Goal: Information Seeking & Learning: Find specific page/section

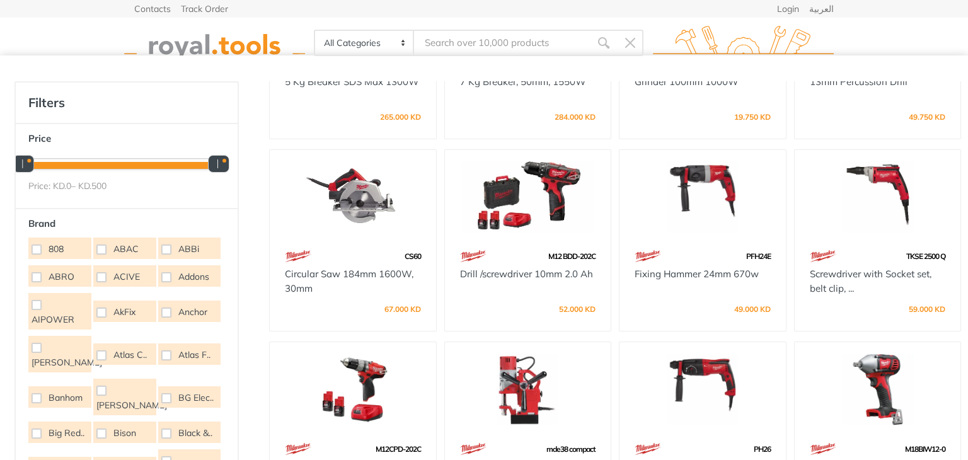
scroll to position [1091, 0]
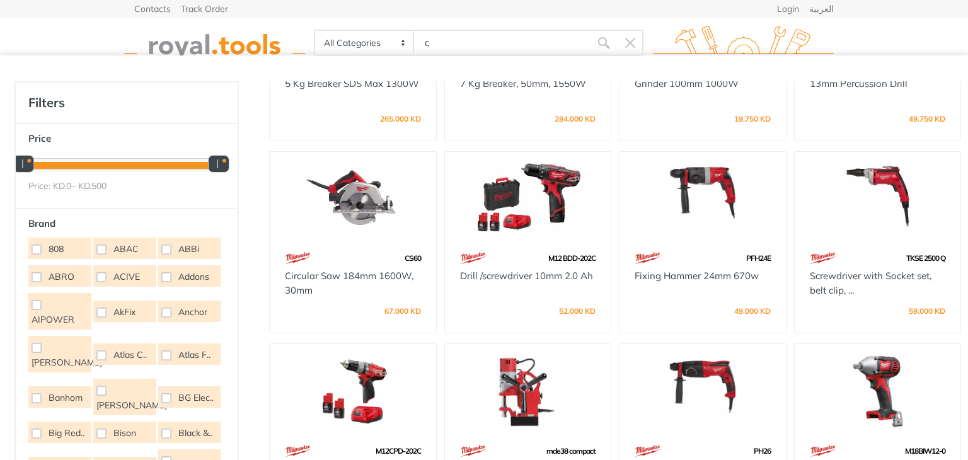
type input "c"
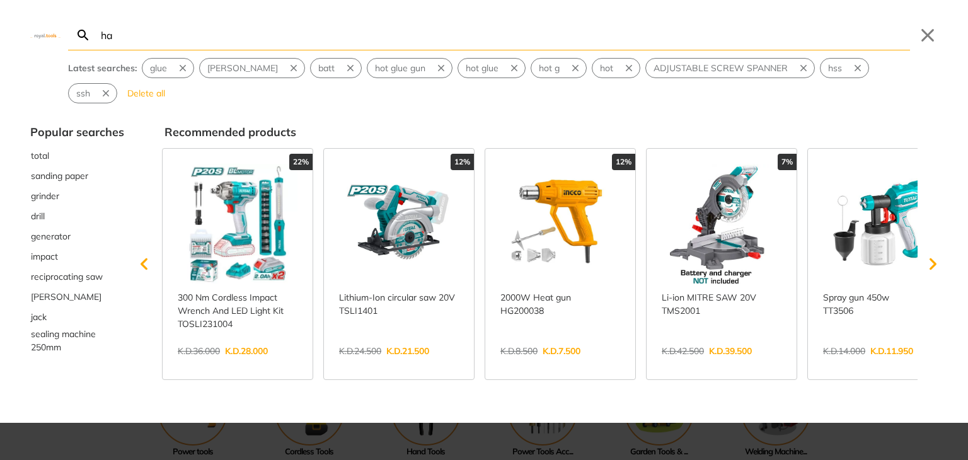
type input "ha"
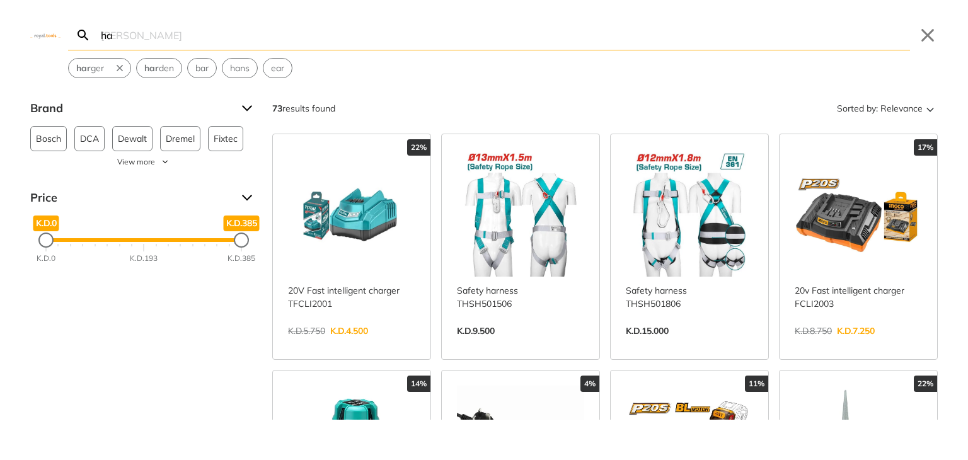
type input "h"
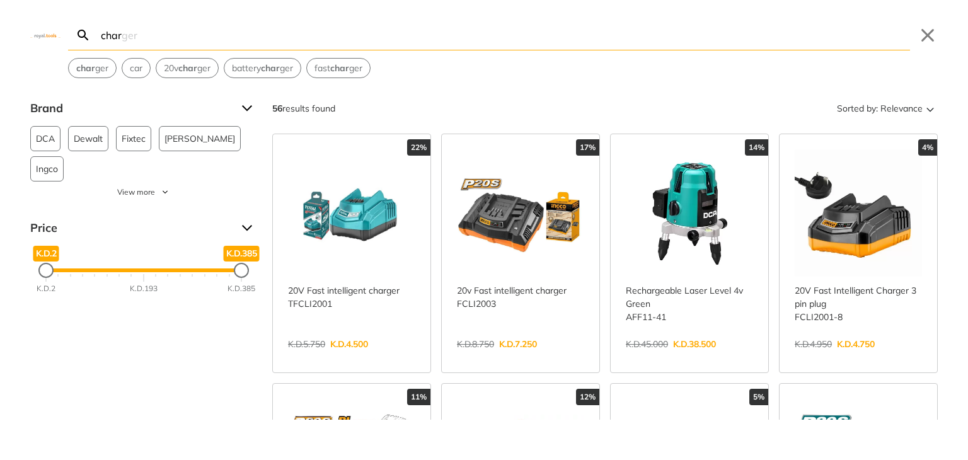
type input "char"
click at [558, 357] on link "View more →" at bounding box center [520, 357] width 127 height 0
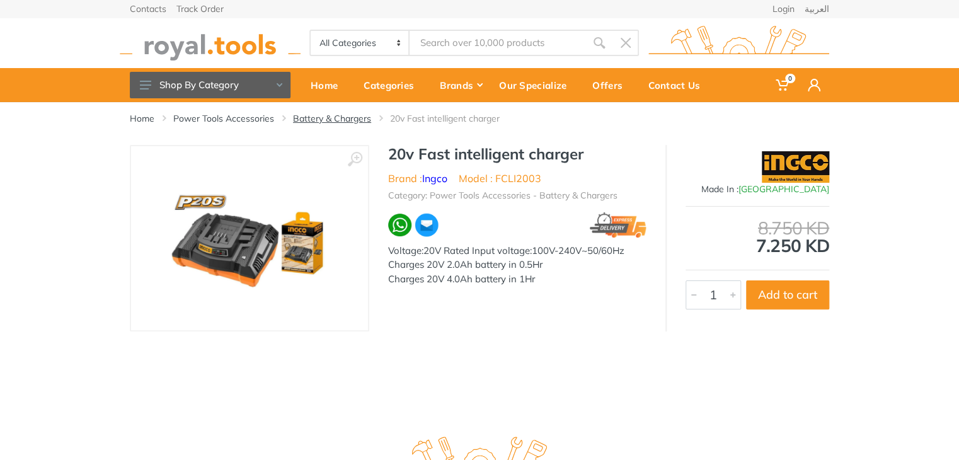
click at [325, 115] on link "Battery & Chargers" at bounding box center [332, 118] width 78 height 13
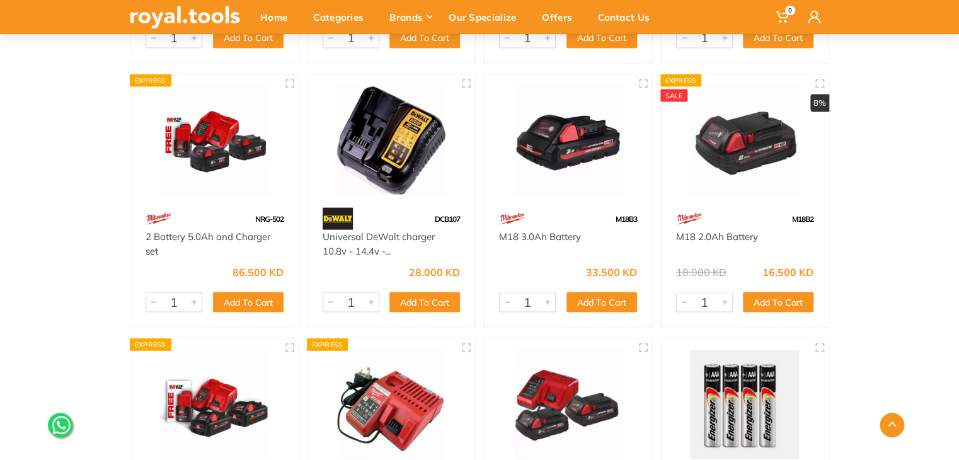
scroll to position [3525, 0]
